Goal: Check status: Check status

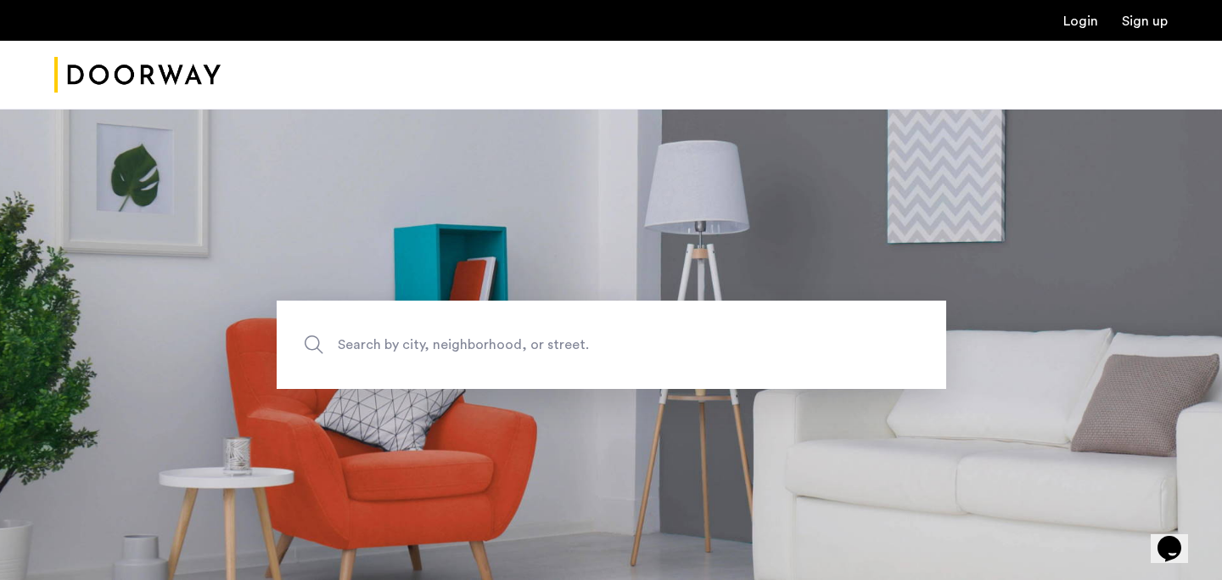
click at [1094, 18] on link "Login" at bounding box center [1081, 21] width 35 height 14
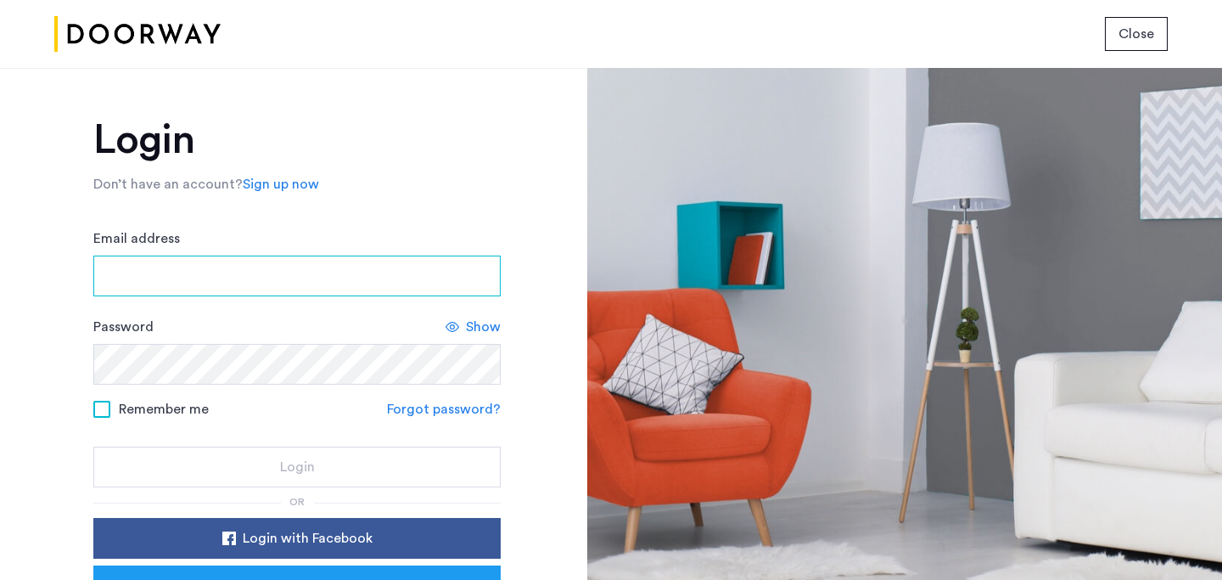
click at [228, 288] on input "Email address" at bounding box center [296, 276] width 407 height 41
type input "**********"
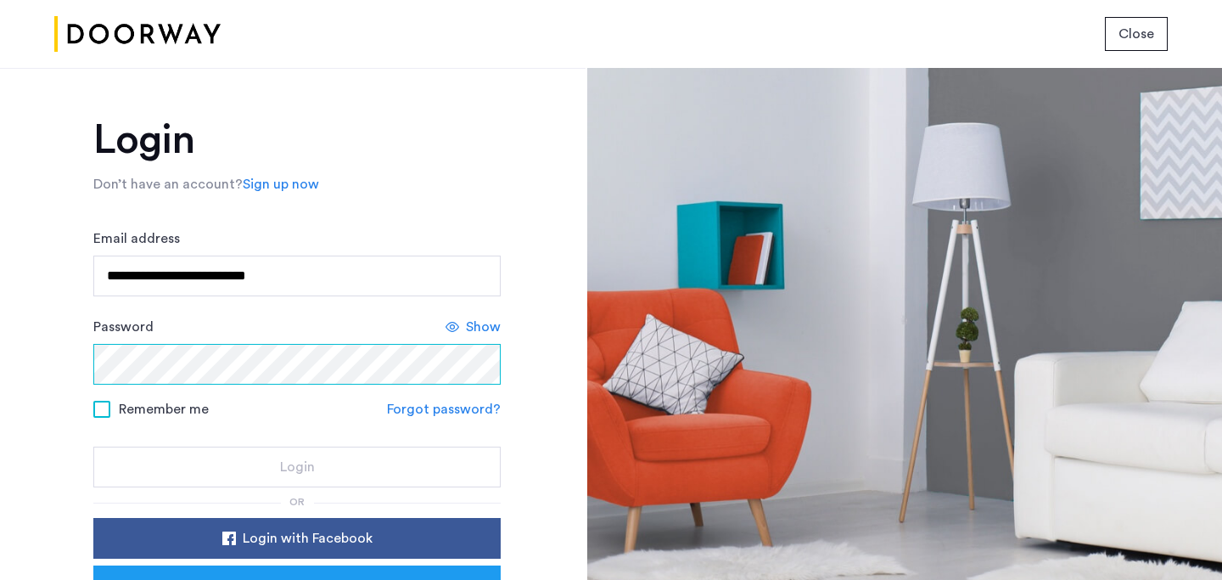
scroll to position [126, 0]
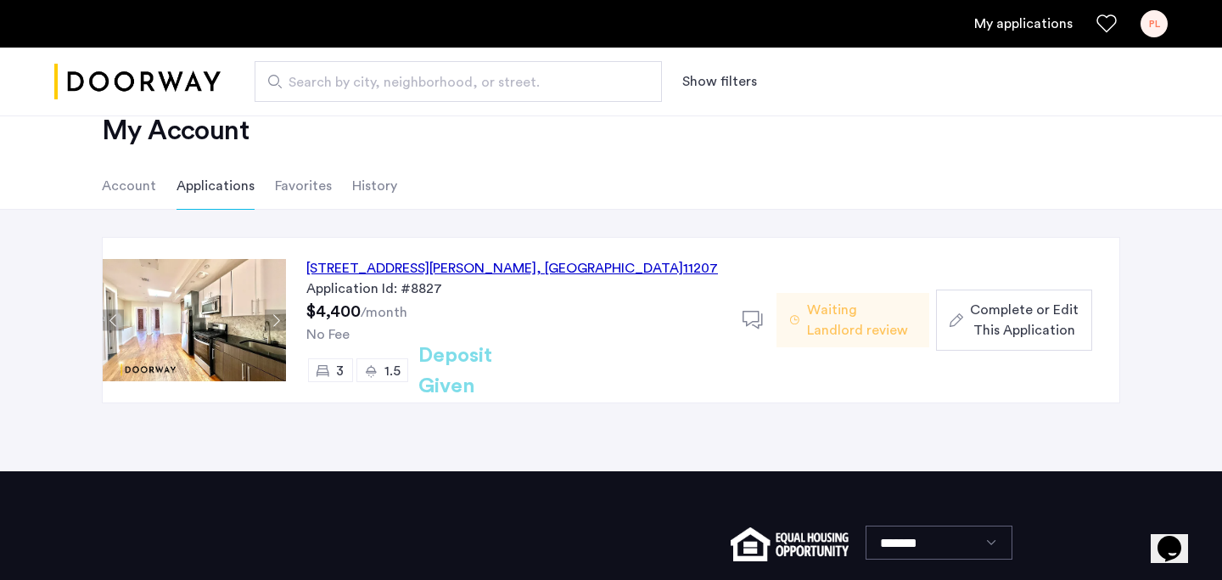
scroll to position [60, 0]
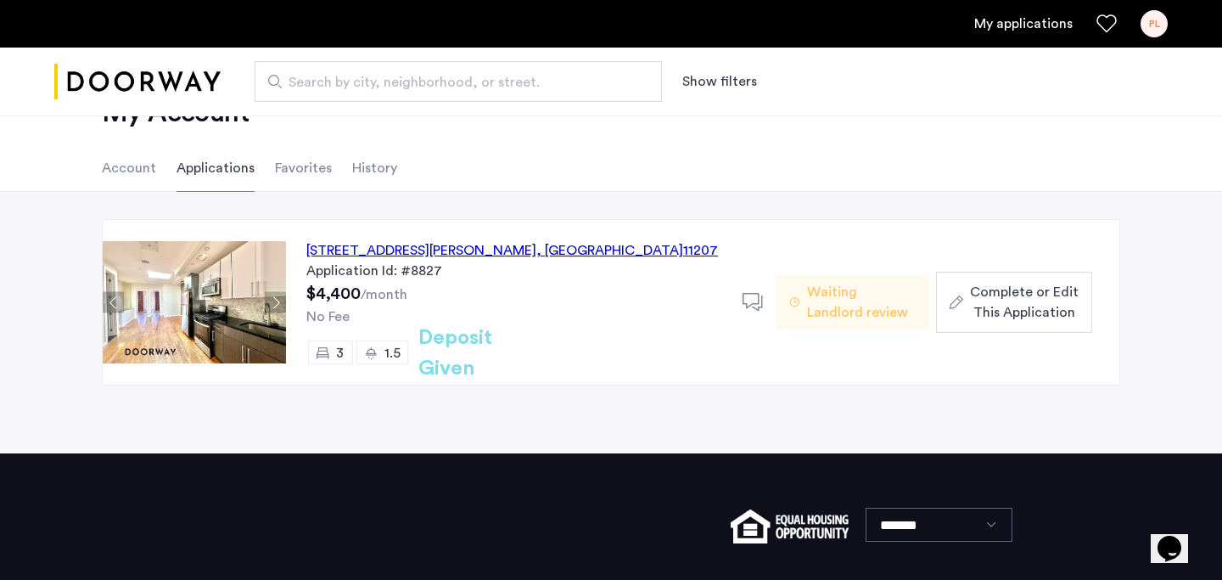
click at [848, 298] on span "Waiting Landlord review" at bounding box center [861, 302] width 109 height 41
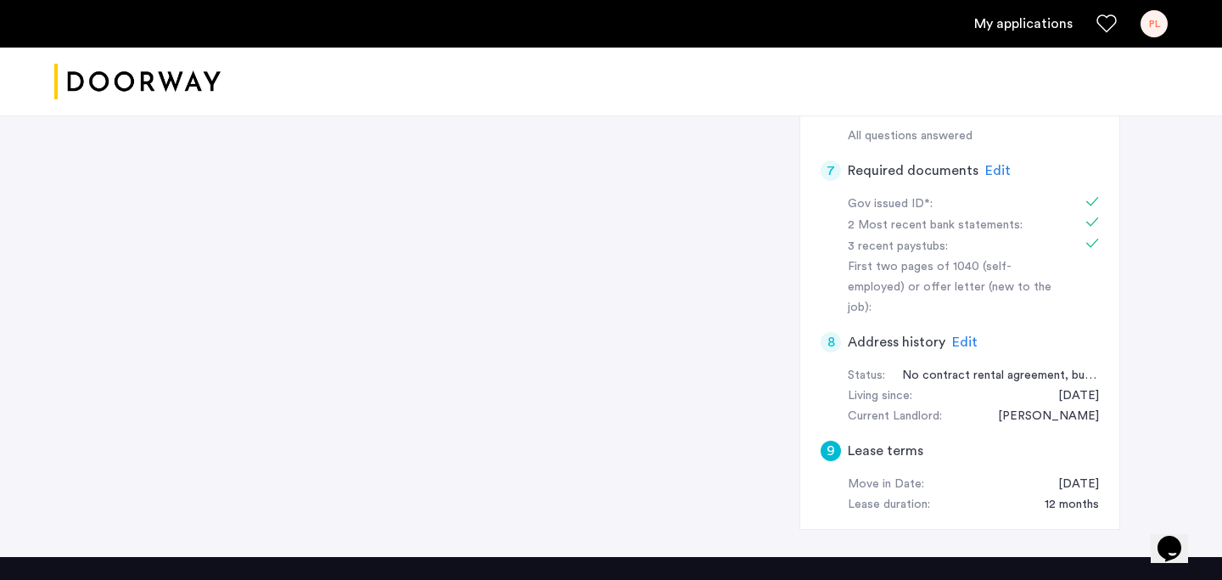
scroll to position [554, 0]
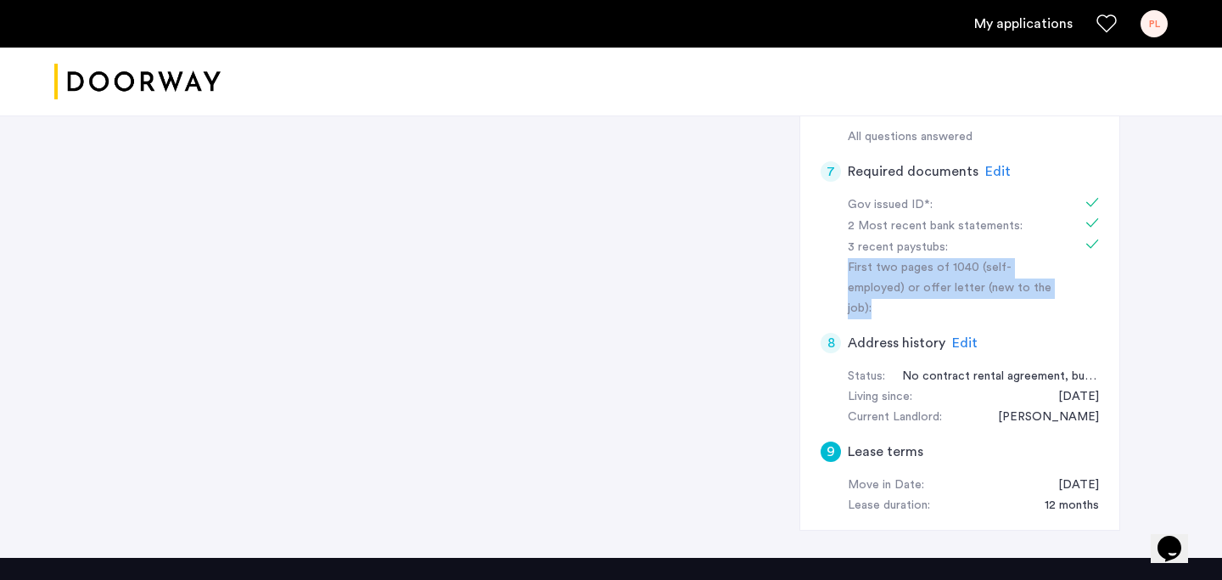
drag, startPoint x: 1026, startPoint y: 288, endPoint x: 996, endPoint y: 250, distance: 48.4
click at [996, 250] on div "Gov issued ID*: 2 Most recent bank statements: 3 recent paystubs: First two pag…" at bounding box center [960, 257] width 278 height 125
click at [1017, 250] on div "3 recent paystubs:" at bounding box center [955, 248] width 214 height 20
drag, startPoint x: 1004, startPoint y: 250, endPoint x: 1027, endPoint y: 275, distance: 33.6
click at [1025, 272] on div "Gov issued ID*: 2 Most recent bank statements: 3 recent paystubs: First two pag…" at bounding box center [960, 257] width 278 height 125
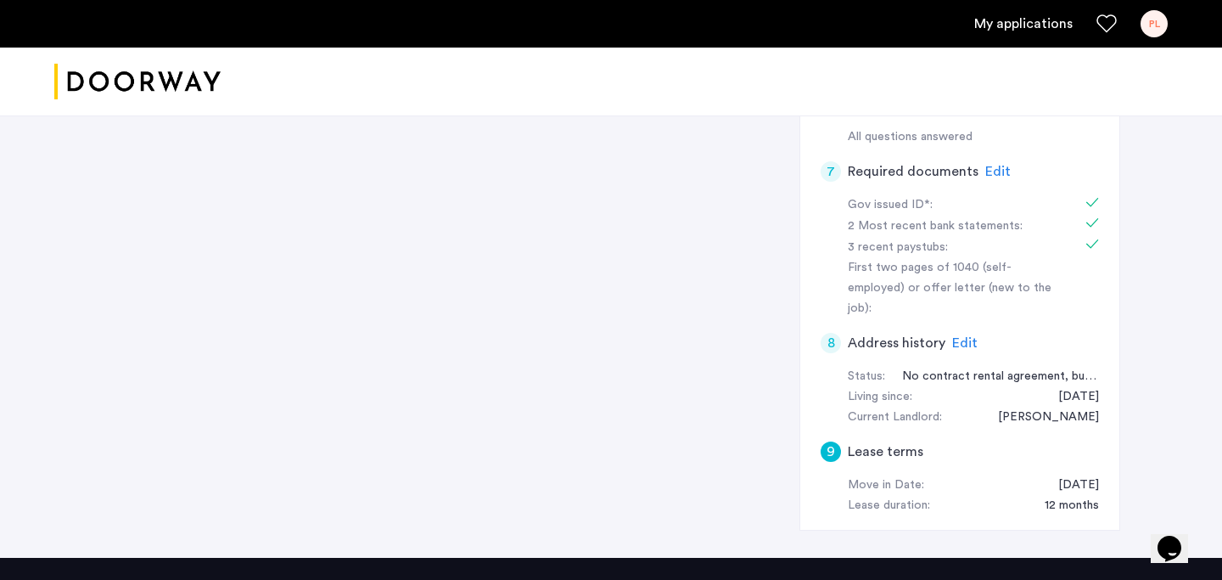
click at [1029, 278] on div "First two pages of 1040 (self-employed) or offer letter (new to the job):" at bounding box center [955, 288] width 214 height 61
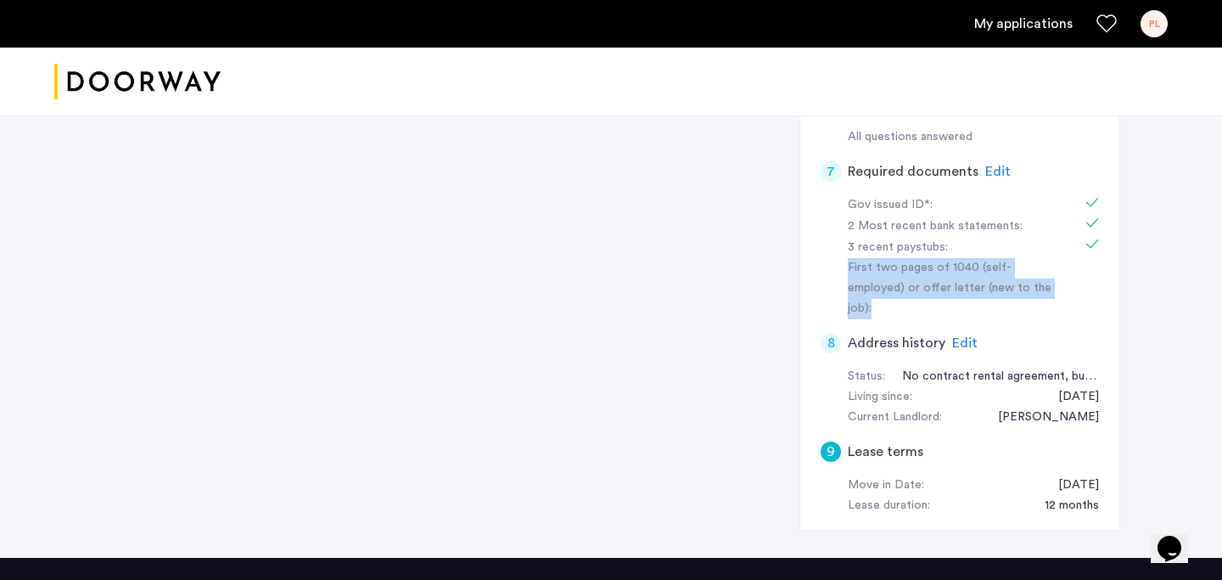
drag, startPoint x: 1025, startPoint y: 295, endPoint x: 996, endPoint y: 251, distance: 52.7
click at [996, 251] on div "Gov issued ID*: 2 Most recent bank statements: 3 recent paystubs: First two pag…" at bounding box center [960, 257] width 278 height 125
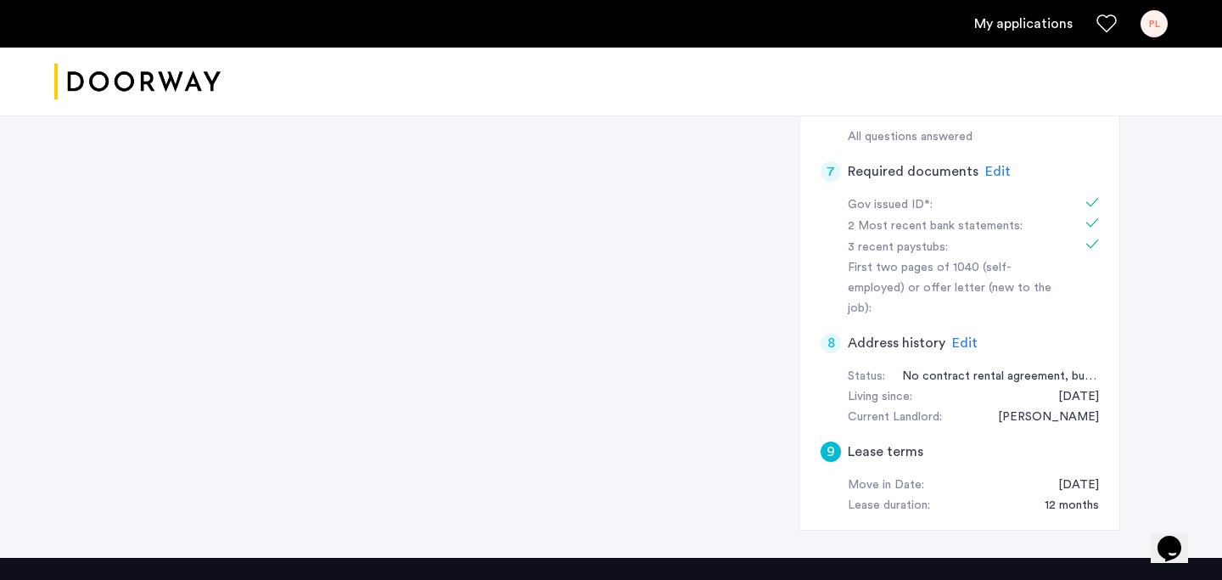
click at [1076, 319] on div "8 Address history Edit" at bounding box center [960, 343] width 278 height 48
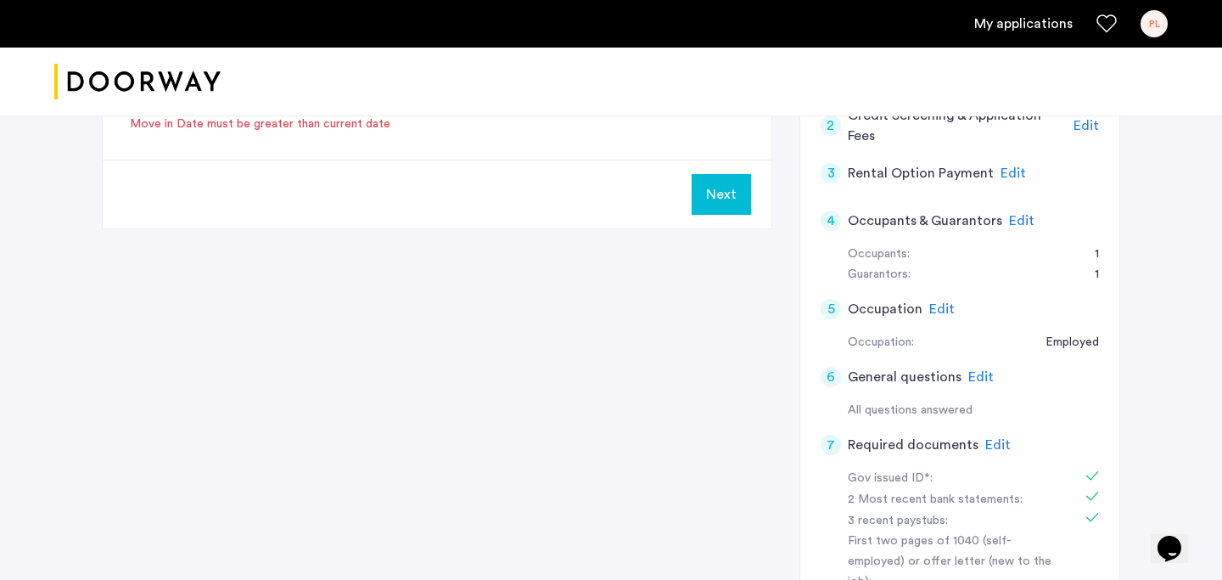
scroll to position [0, 0]
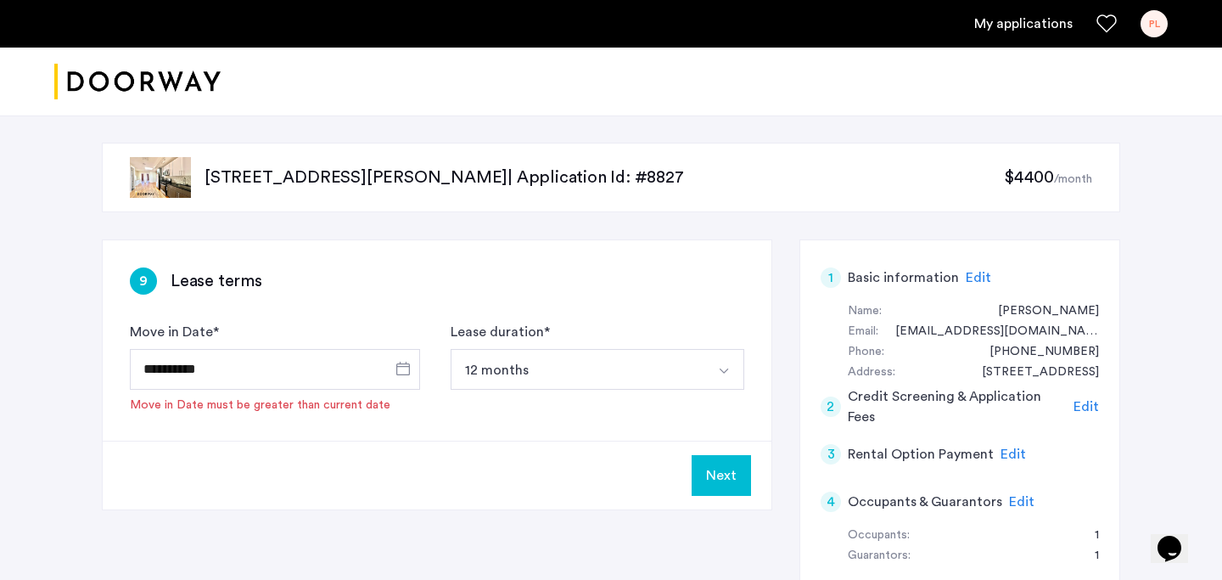
click at [114, 82] on img "Cazamio logo" at bounding box center [137, 82] width 166 height 64
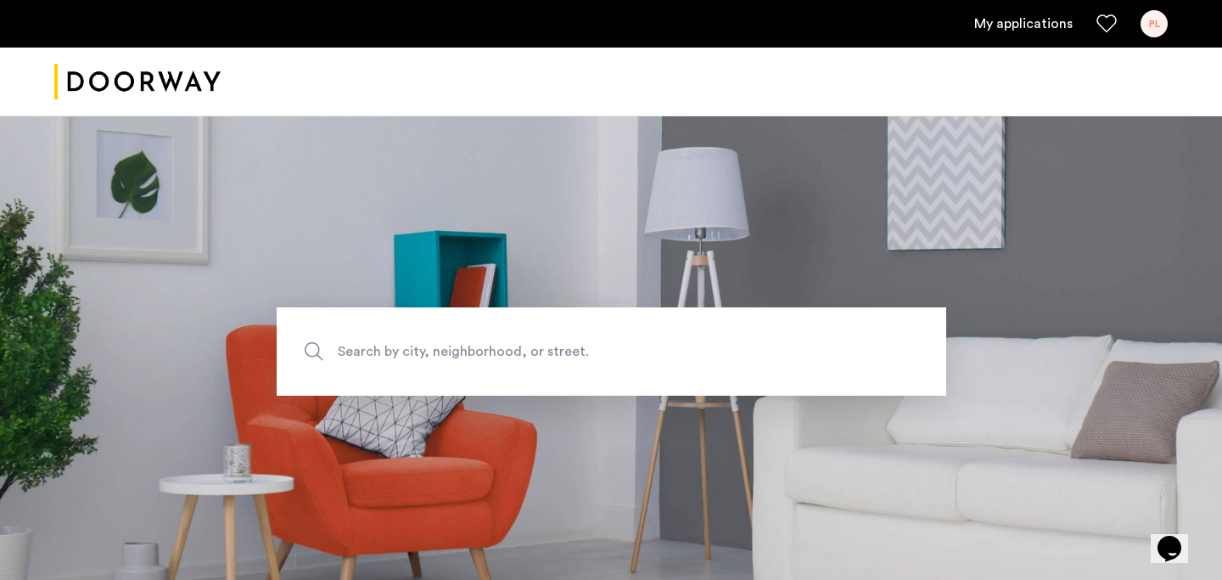
click at [1034, 23] on link "My applications" at bounding box center [1024, 24] width 98 height 20
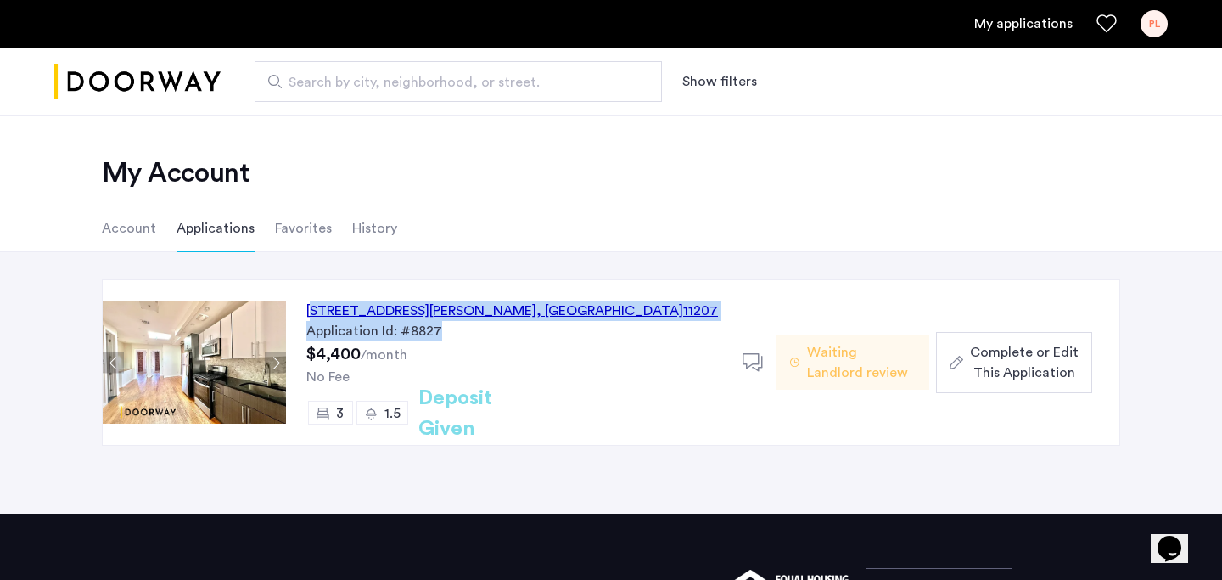
drag, startPoint x: 733, startPoint y: 263, endPoint x: 739, endPoint y: 334, distance: 71.5
click at [740, 331] on div "[STREET_ADDRESS][PERSON_NAME] Application Id: #8827 $4,400 /month No Fee 3 1.5 …" at bounding box center [611, 382] width 1222 height 261
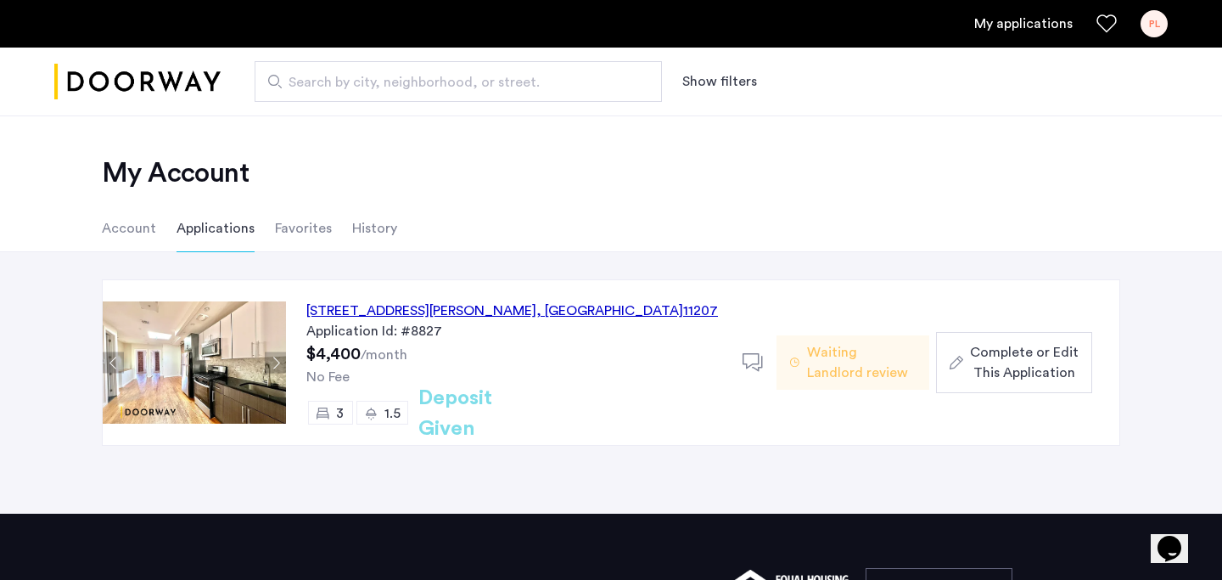
click at [613, 250] on ul "Account Applications Favorites History" at bounding box center [611, 229] width 1070 height 48
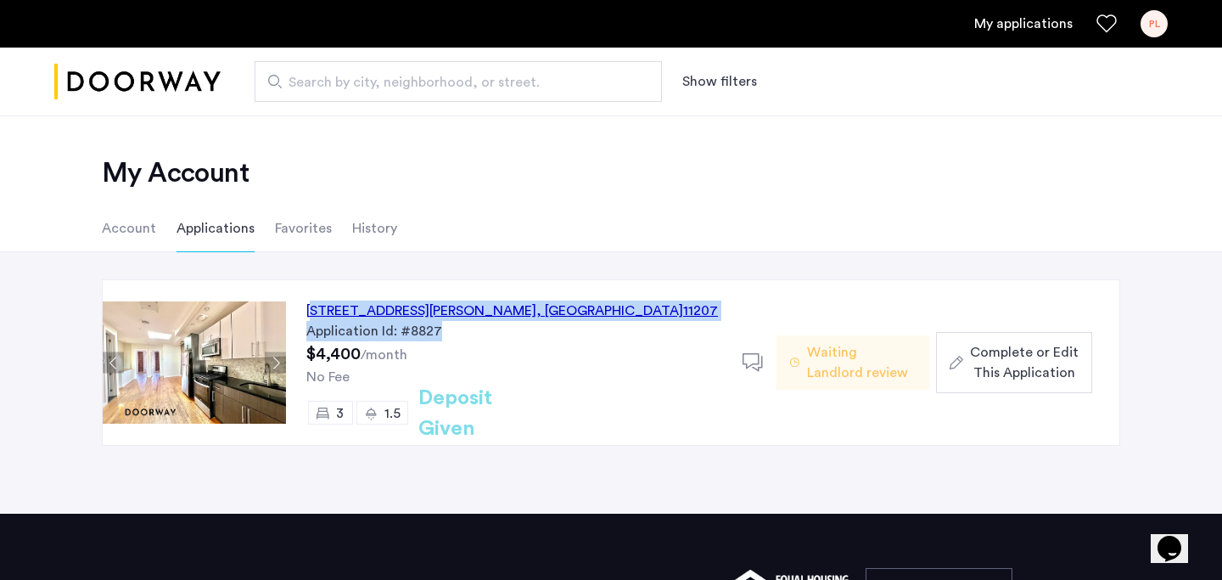
drag, startPoint x: 559, startPoint y: 254, endPoint x: 620, endPoint y: 338, distance: 103.4
click at [620, 338] on div "[STREET_ADDRESS][PERSON_NAME] Application Id: #8827 $4,400 /month No Fee 3 1.5 …" at bounding box center [611, 382] width 1222 height 261
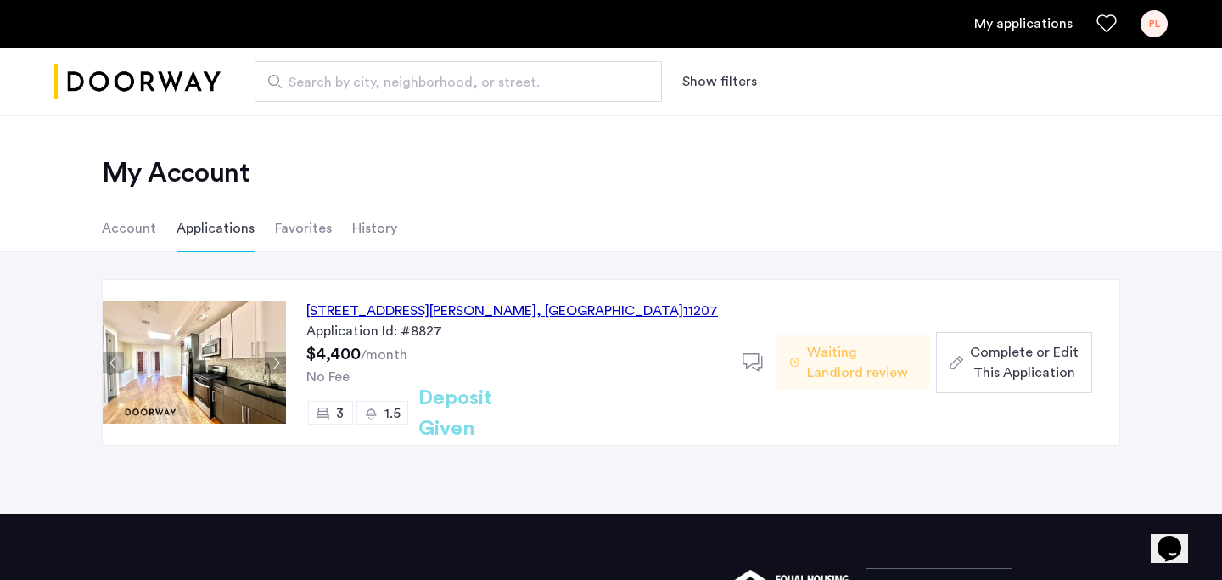
click at [564, 260] on div "[STREET_ADDRESS][PERSON_NAME] Application Id: #8827 $4,400 /month No Fee 3 1.5 …" at bounding box center [611, 382] width 1222 height 261
